Goal: Navigation & Orientation: Go to known website

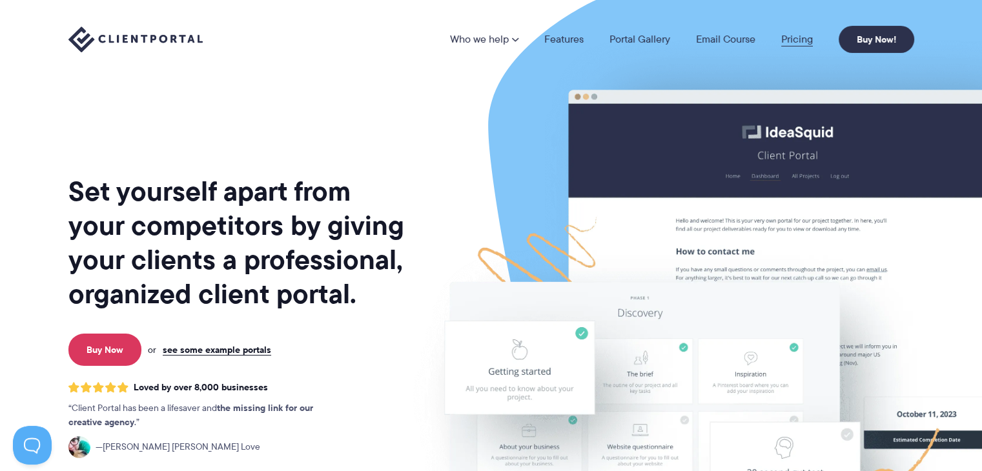
click at [799, 34] on link "Pricing" at bounding box center [797, 39] width 32 height 10
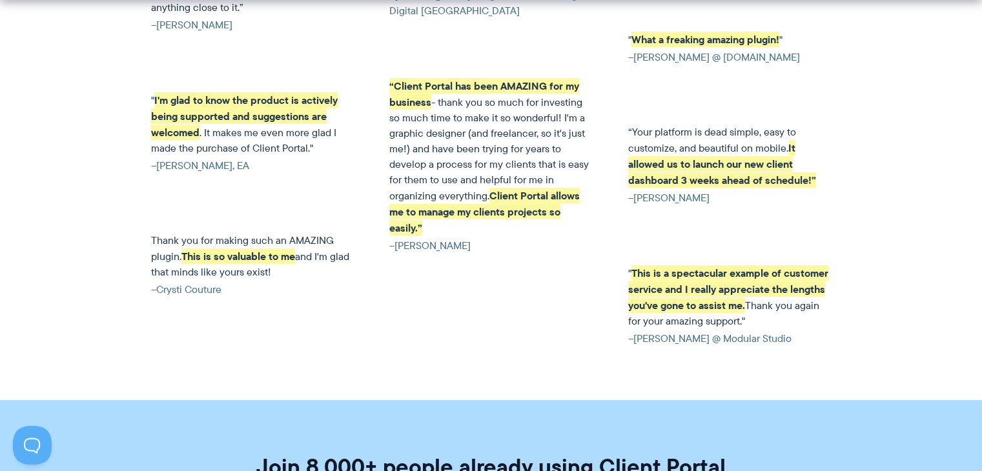
scroll to position [3269, 0]
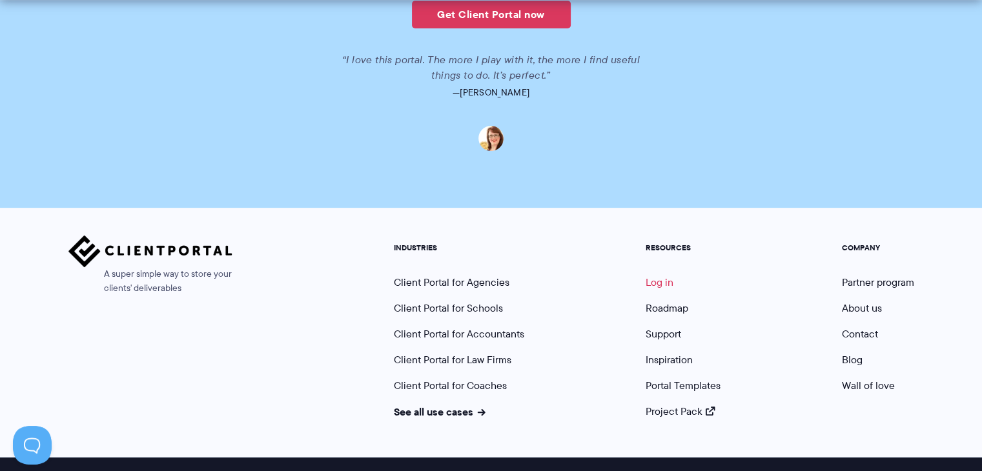
click at [649, 275] on link "Log in" at bounding box center [659, 282] width 28 height 15
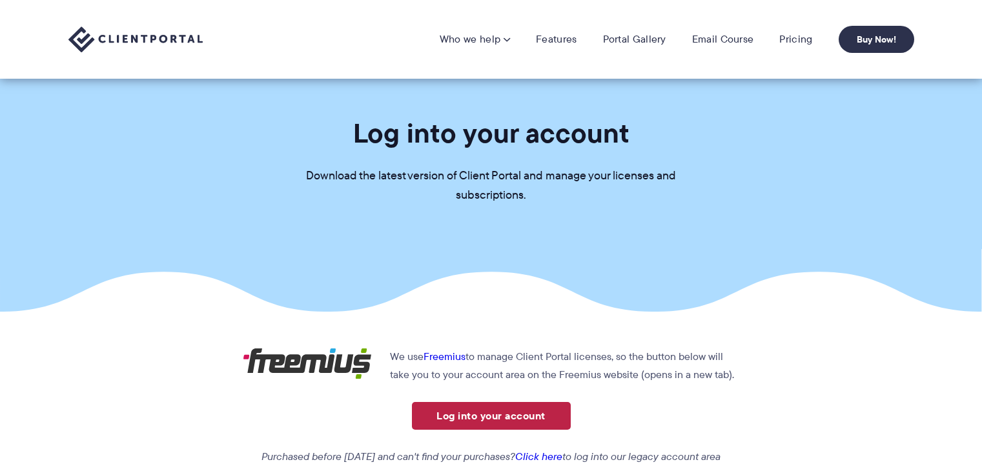
scroll to position [114, 0]
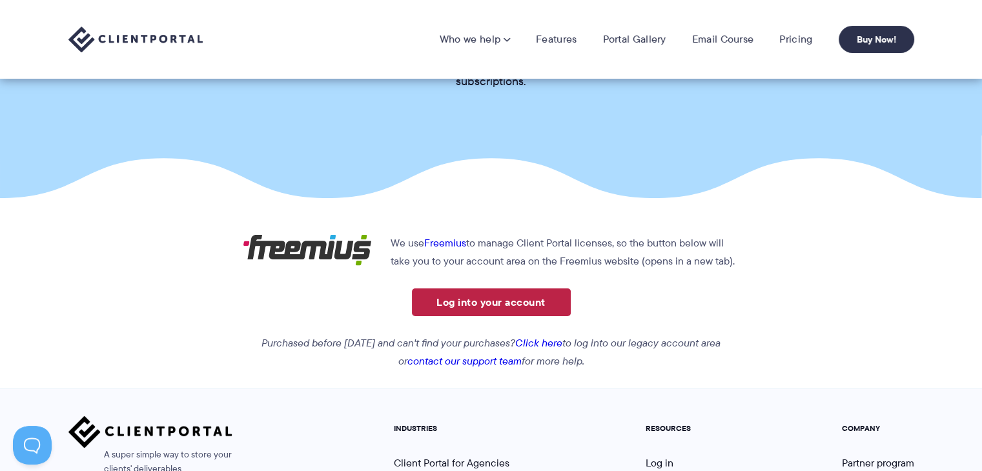
click at [481, 292] on link "Log into your account" at bounding box center [491, 302] width 159 height 28
